Goal: Information Seeking & Learning: Stay updated

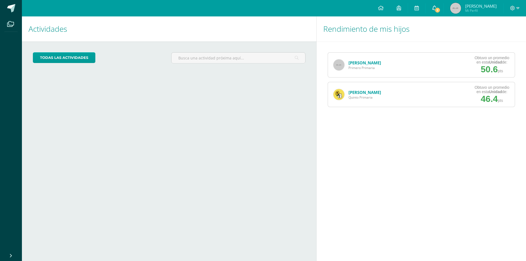
click at [436, 8] on span "2" at bounding box center [437, 10] width 6 height 6
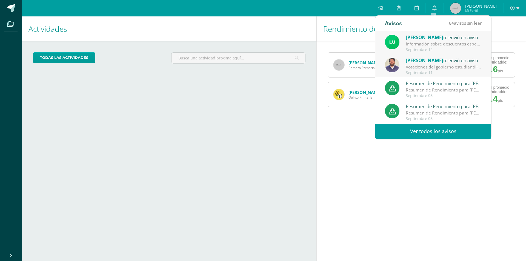
click at [419, 42] on div "Información sobre descuentos especiales - Todos los grados: Buen día estimados …" at bounding box center [443, 44] width 76 height 6
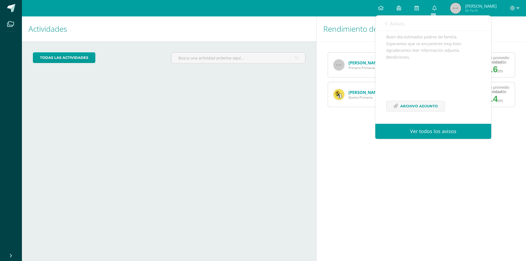
scroll to position [65, 0]
click at [413, 106] on span "Archivo Adjunto" at bounding box center [419, 106] width 38 height 10
click at [385, 24] on icon at bounding box center [386, 23] width 2 height 4
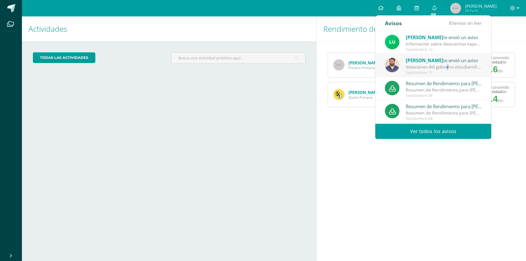
click at [430, 65] on div "Votaciones del gobierno estudiantil: Estimados padres de familia y estudiantes.…" at bounding box center [443, 67] width 76 height 6
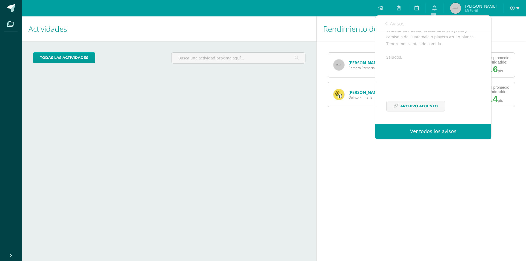
scroll to position [87, 0]
click at [424, 107] on span "Archivo Adjunto" at bounding box center [419, 106] width 38 height 10
click at [385, 24] on icon at bounding box center [386, 23] width 2 height 4
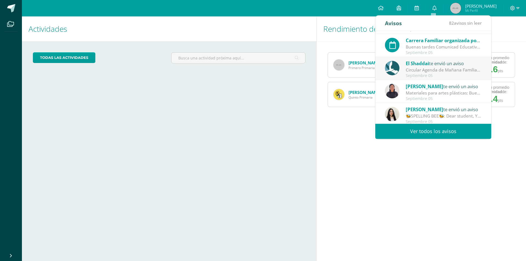
scroll to position [91, 0]
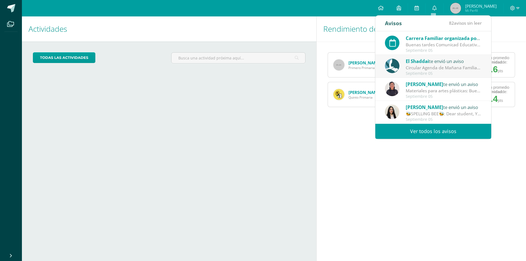
click at [425, 134] on link "Ver todos los avisos" at bounding box center [433, 131] width 116 height 15
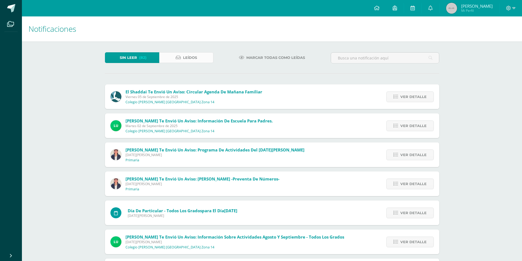
click at [175, 58] on icon at bounding box center [177, 57] width 5 height 5
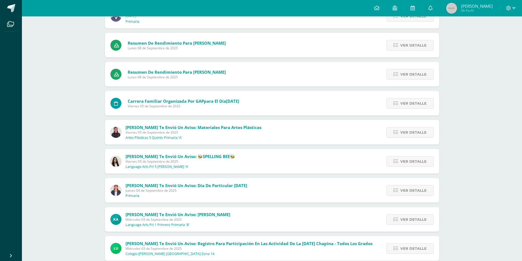
scroll to position [137, 0]
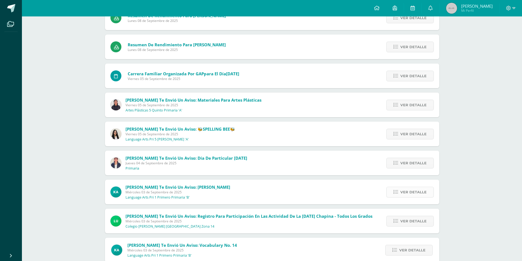
click at [414, 191] on span "Ver detalle" at bounding box center [413, 192] width 26 height 10
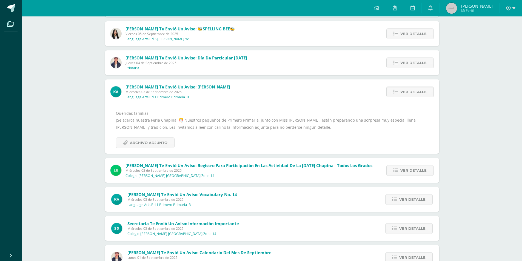
scroll to position [246, 0]
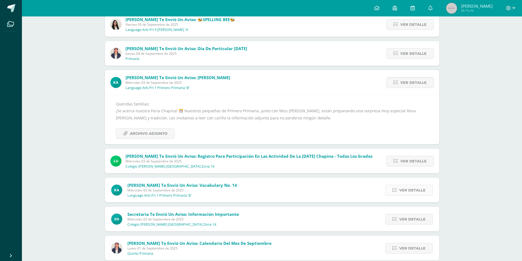
click at [400, 190] on span "Ver detalle" at bounding box center [412, 190] width 26 height 10
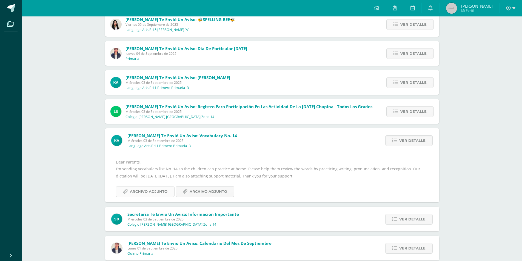
click at [145, 189] on span "Archivo Adjunto" at bounding box center [149, 191] width 38 height 10
click at [202, 190] on span "Archivo Adjunto" at bounding box center [208, 191] width 38 height 10
click at [194, 192] on span "Archivo Adjunto" at bounding box center [208, 191] width 38 height 10
click at [142, 191] on span "Archivo Adjunto" at bounding box center [149, 191] width 38 height 10
